Goal: Task Accomplishment & Management: Complete application form

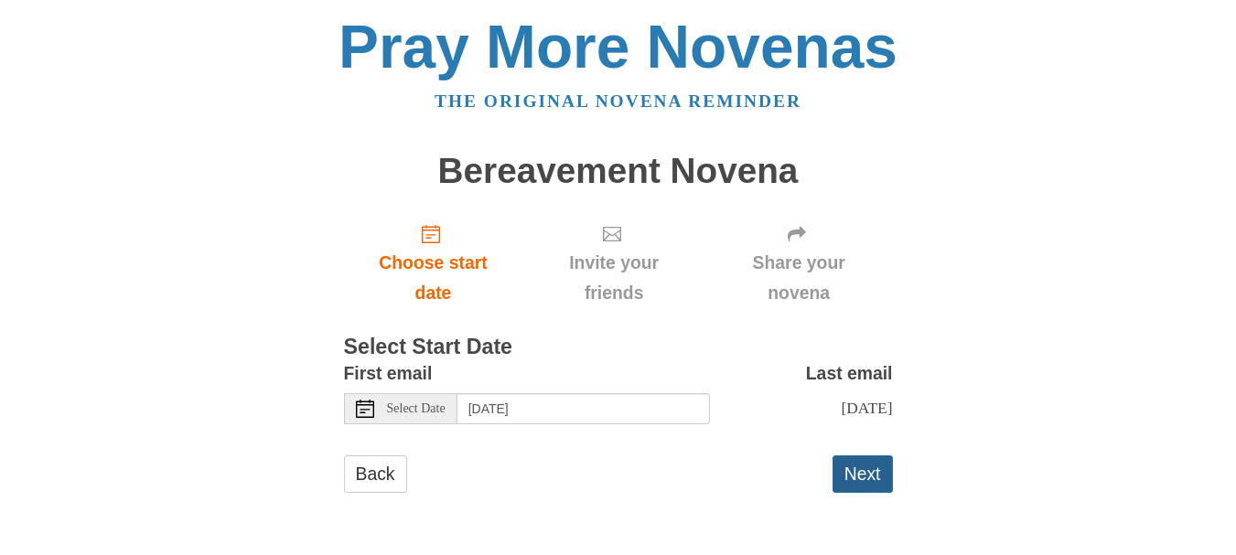
click at [865, 489] on button "Next" at bounding box center [862, 475] width 60 height 38
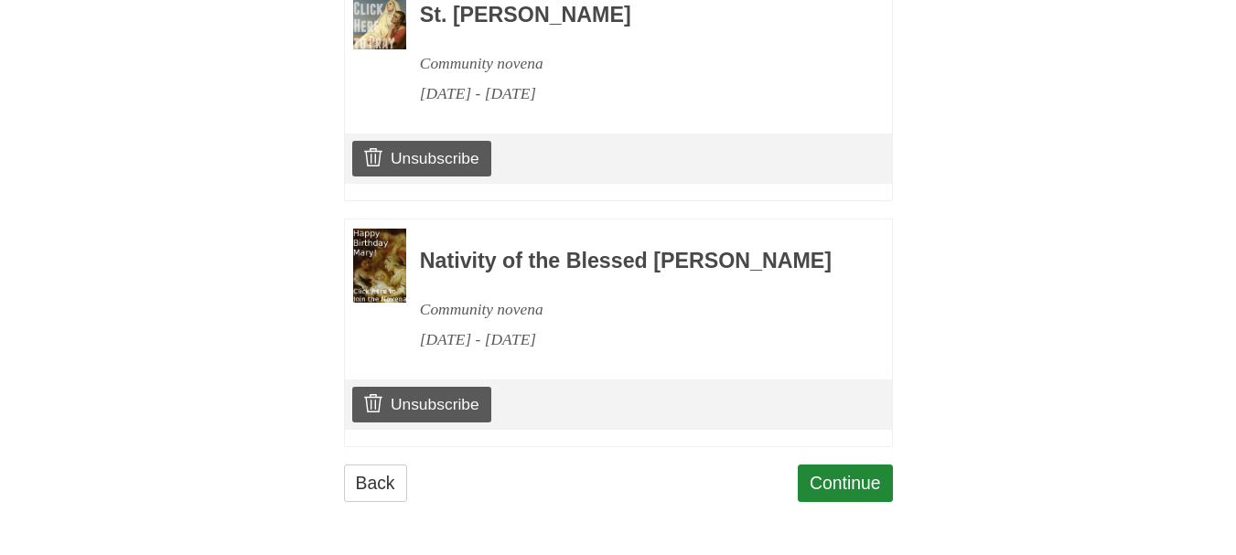
scroll to position [956, 0]
click at [852, 481] on link "Continue" at bounding box center [845, 484] width 95 height 38
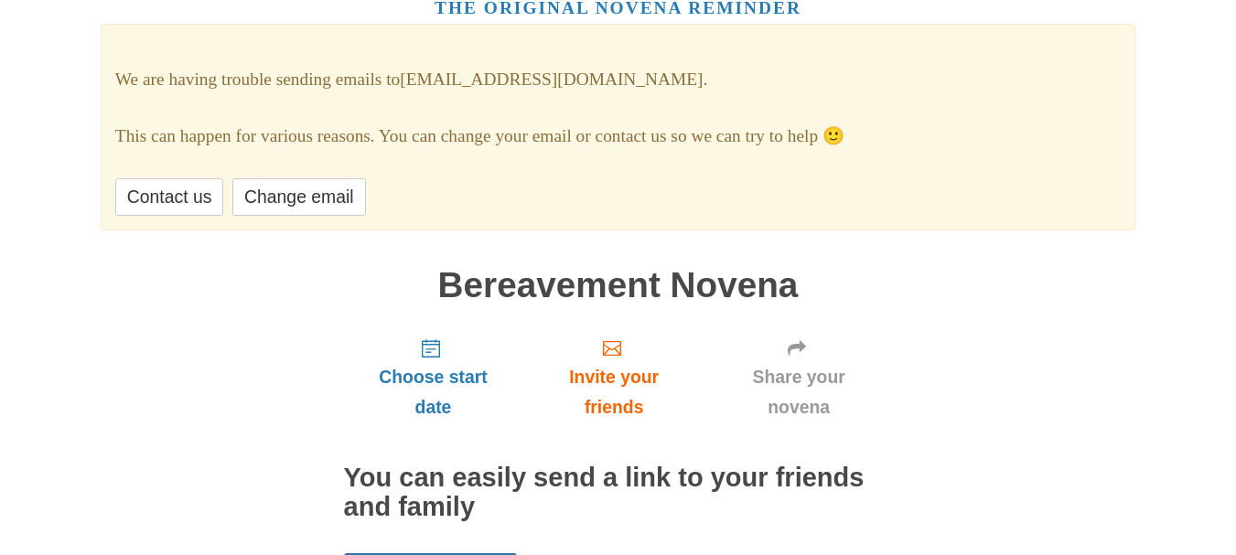
scroll to position [94, 0]
click at [312, 190] on link "Change email" at bounding box center [298, 196] width 133 height 38
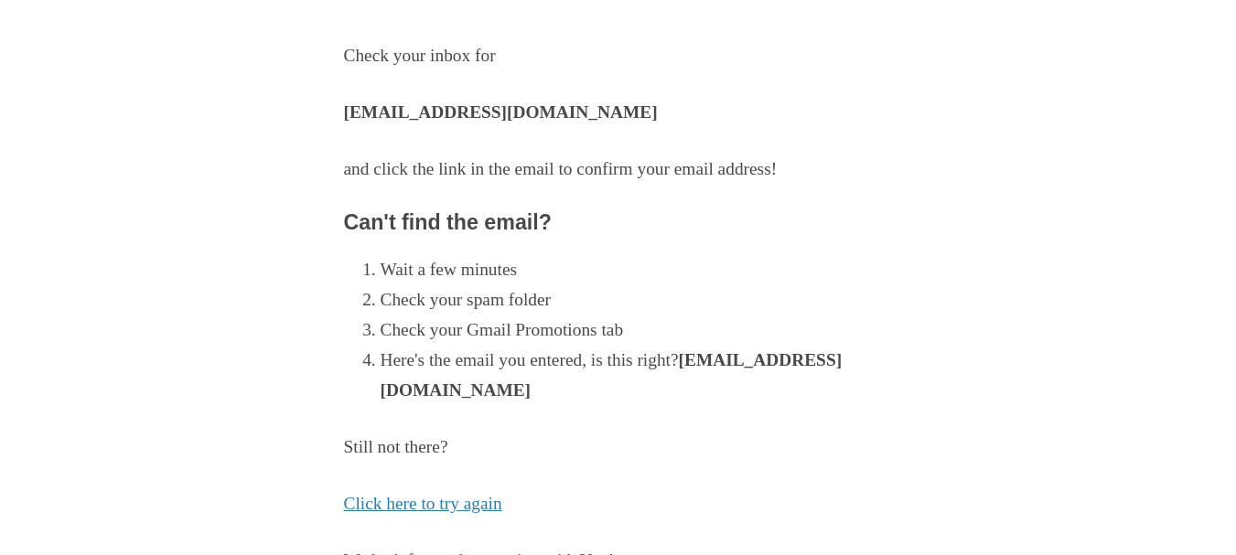
scroll to position [263, 0]
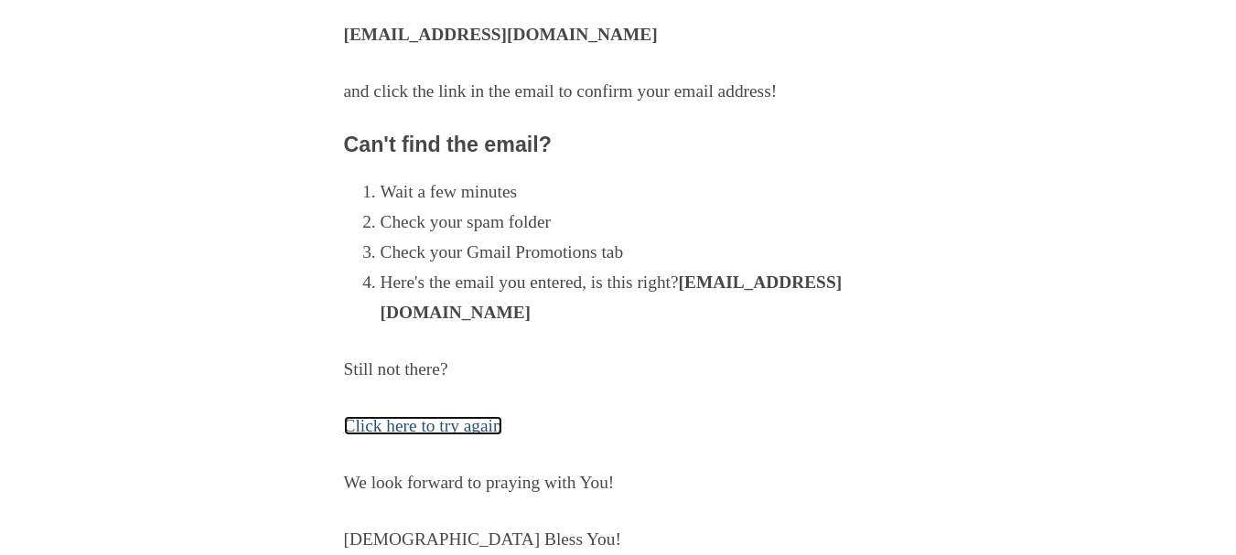
click at [448, 423] on link "Click here to try again" at bounding box center [423, 425] width 158 height 19
